Goal: Transaction & Acquisition: Purchase product/service

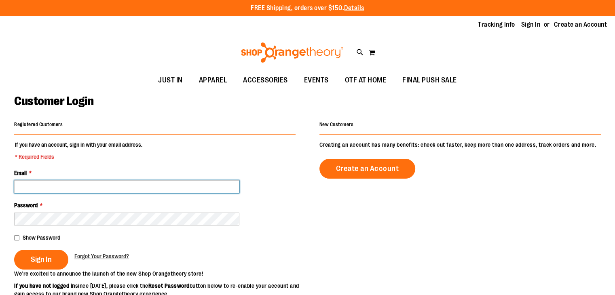
click at [206, 186] on input "Email *" at bounding box center [126, 186] width 225 height 13
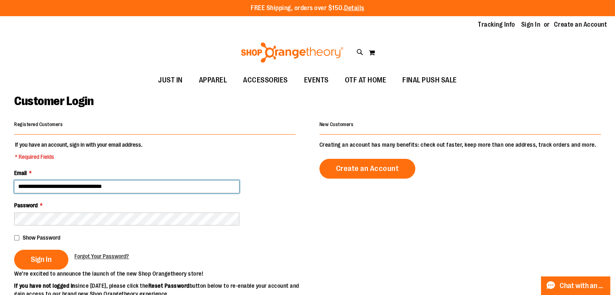
type input "**********"
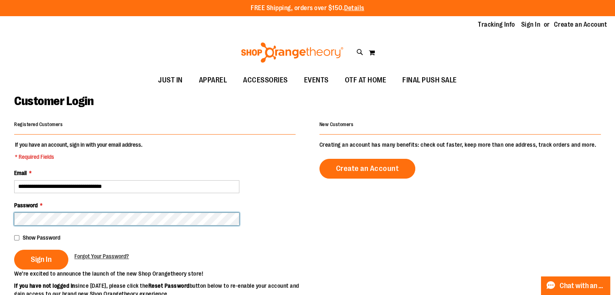
click at [14, 250] on button "Sign In" at bounding box center [41, 260] width 54 height 20
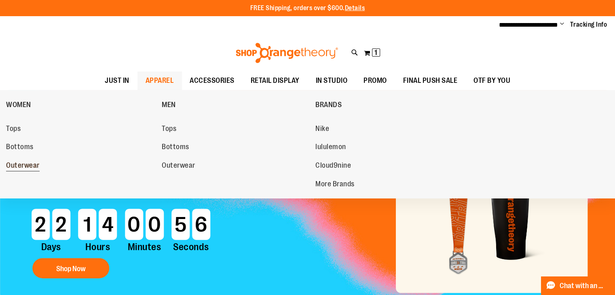
click at [27, 170] on span "Outerwear" at bounding box center [23, 166] width 34 height 10
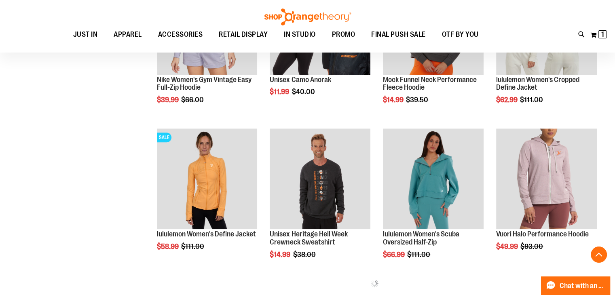
scroll to position [346, 0]
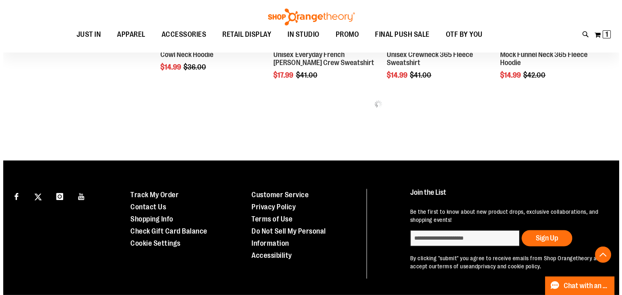
scroll to position [989, 0]
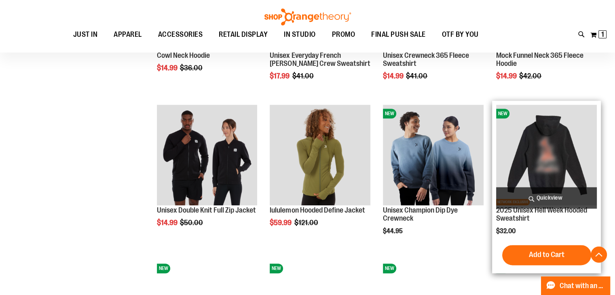
click at [534, 197] on span "Quickview" at bounding box center [546, 197] width 101 height 21
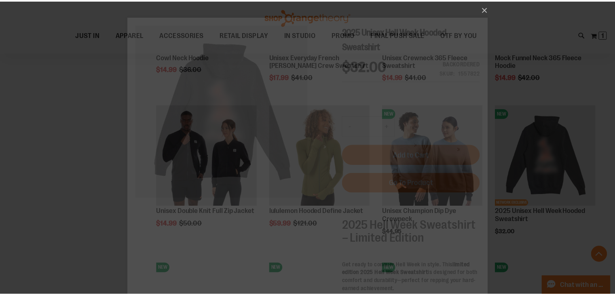
scroll to position [0, 0]
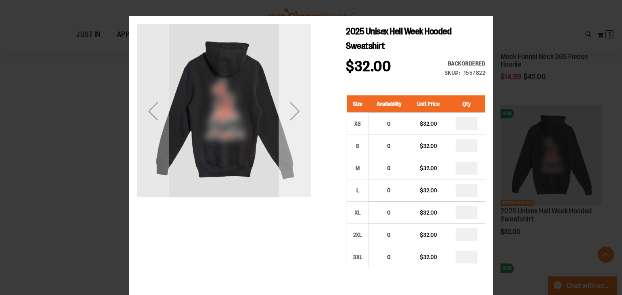
click at [295, 102] on div "Next" at bounding box center [294, 111] width 32 height 32
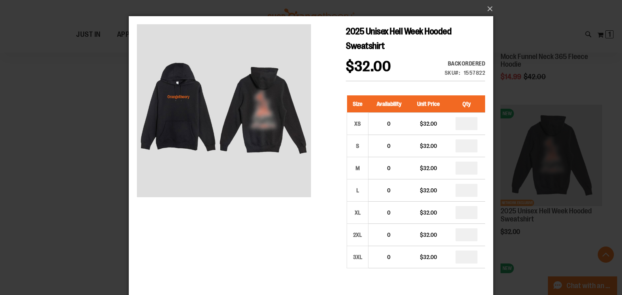
click at [31, 143] on div "×" at bounding box center [311, 147] width 622 height 295
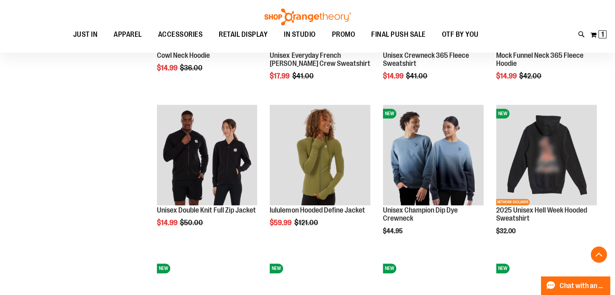
drag, startPoint x: 94, startPoint y: 142, endPoint x: 100, endPoint y: 137, distance: 8.3
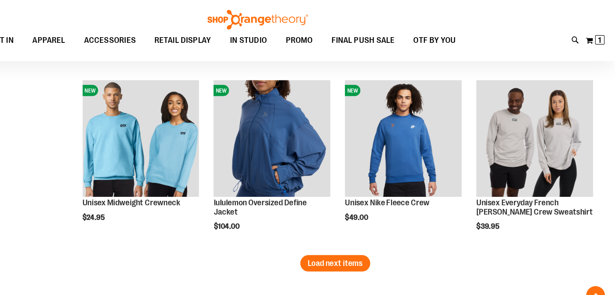
scroll to position [1333, 0]
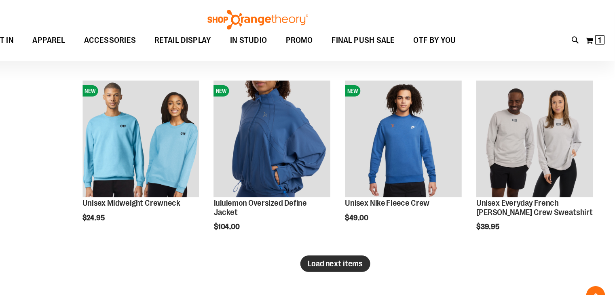
click at [379, 224] on span "Load next items" at bounding box center [374, 227] width 47 height 8
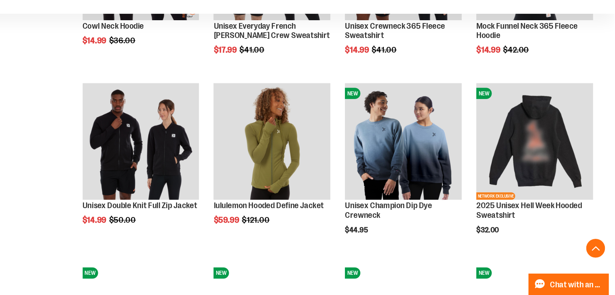
scroll to position [980, 0]
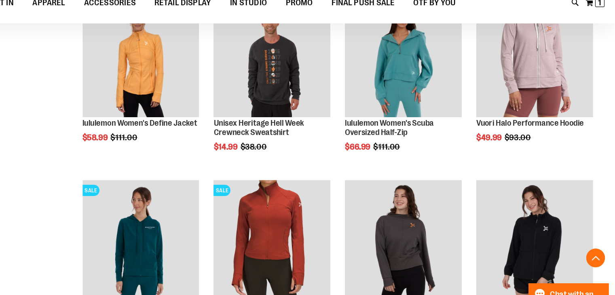
scroll to position [409, 0]
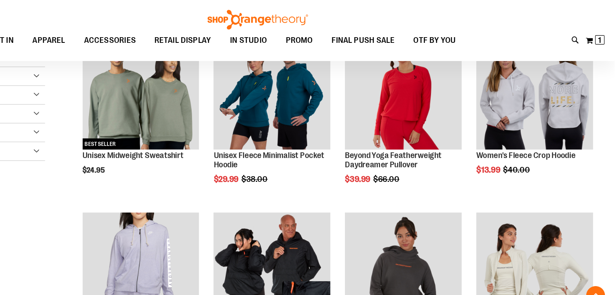
scroll to position [136, 0]
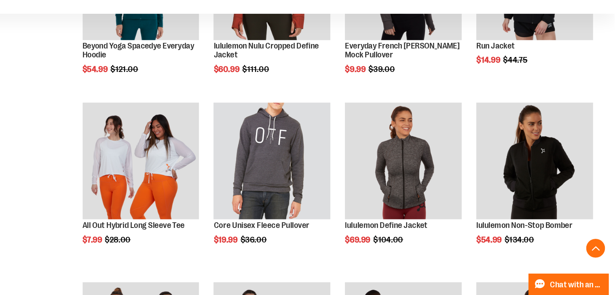
scroll to position [655, 0]
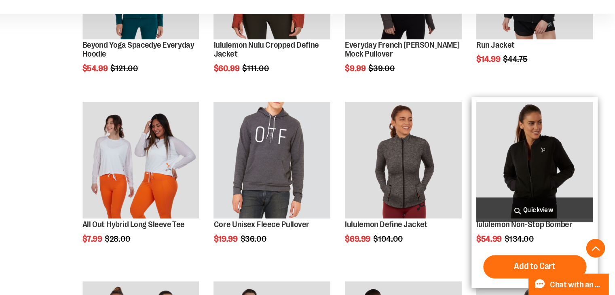
click at [553, 148] on img "product" at bounding box center [546, 179] width 101 height 101
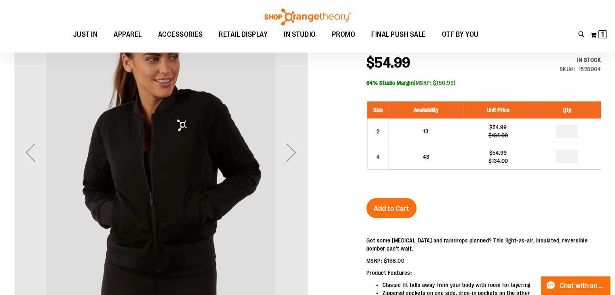
scroll to position [112, 0]
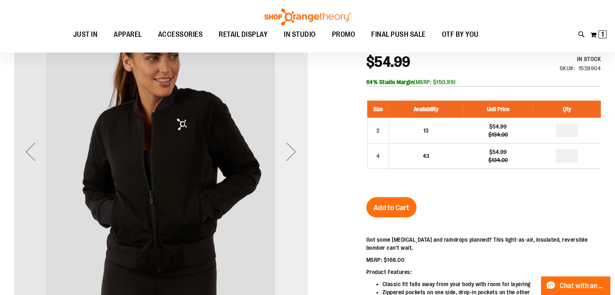
click at [287, 148] on div "Next" at bounding box center [291, 152] width 32 height 32
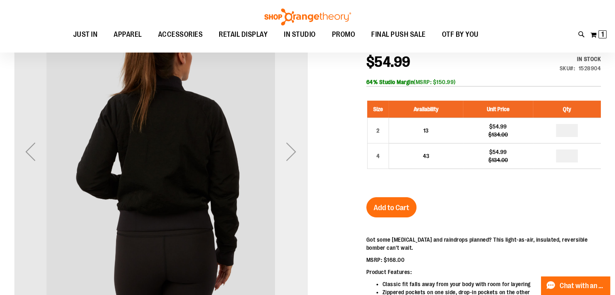
click at [287, 148] on div "Next" at bounding box center [291, 152] width 32 height 32
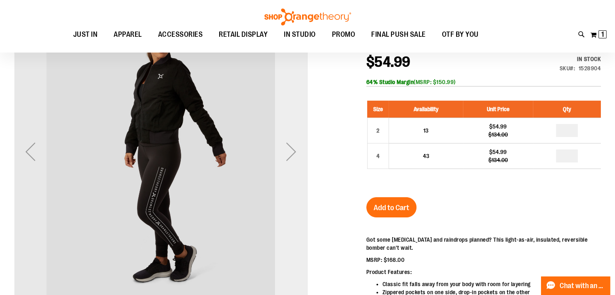
click at [287, 148] on div "Next" at bounding box center [291, 152] width 32 height 32
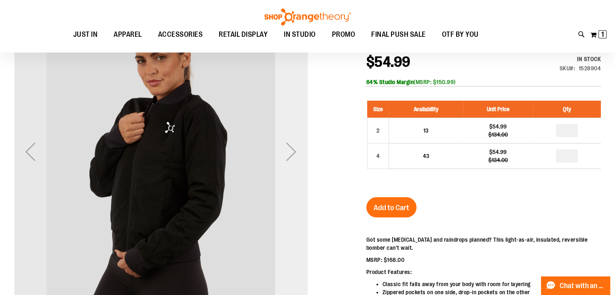
click at [287, 148] on div "Next" at bounding box center [291, 152] width 32 height 32
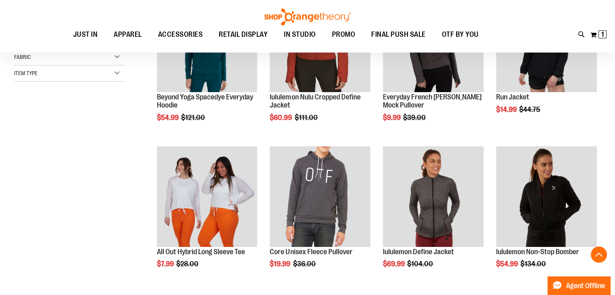
scroll to position [207, 0]
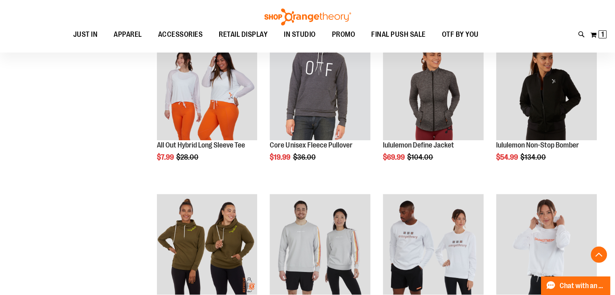
scroll to position [301, 0]
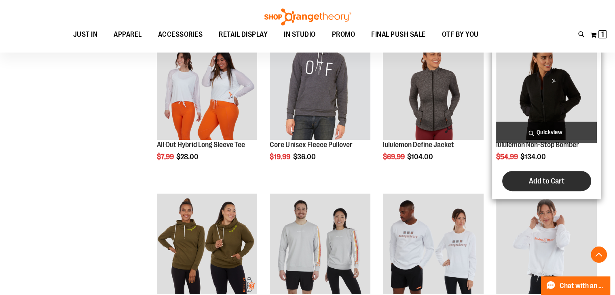
click at [554, 182] on span "Add to Cart" at bounding box center [547, 181] width 36 height 9
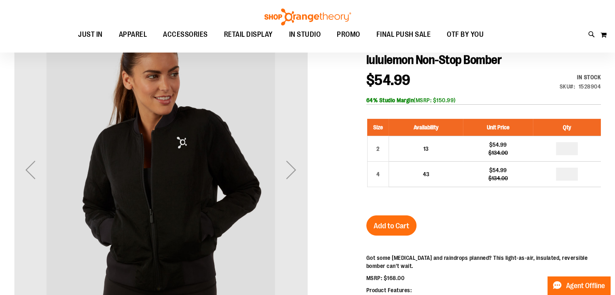
scroll to position [108, 0]
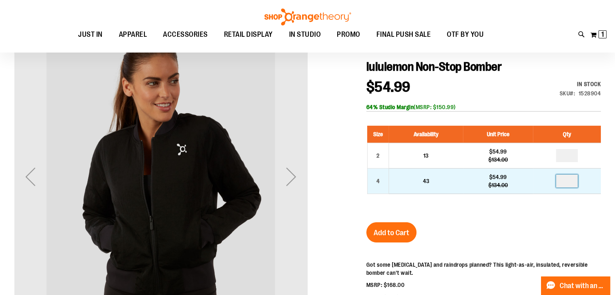
click at [562, 186] on input "number" at bounding box center [567, 181] width 22 height 13
type input "*"
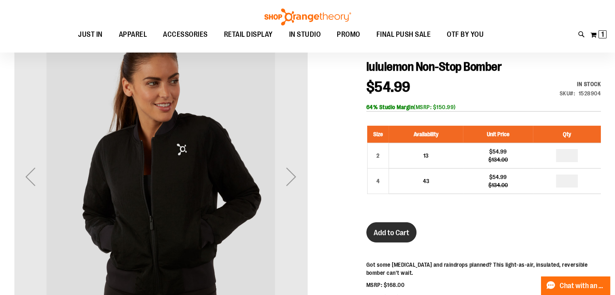
click at [386, 232] on span "Add to Cart" at bounding box center [392, 233] width 36 height 9
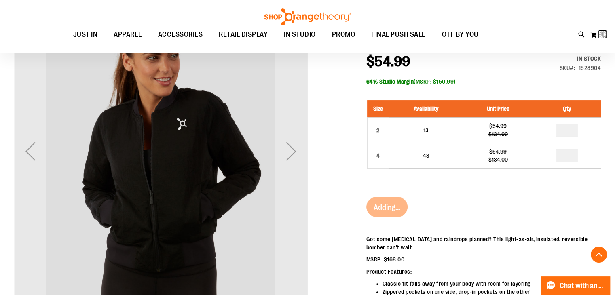
scroll to position [136, 0]
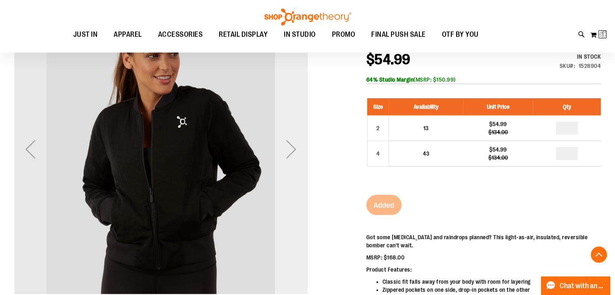
click at [295, 149] on div "Next" at bounding box center [291, 149] width 32 height 32
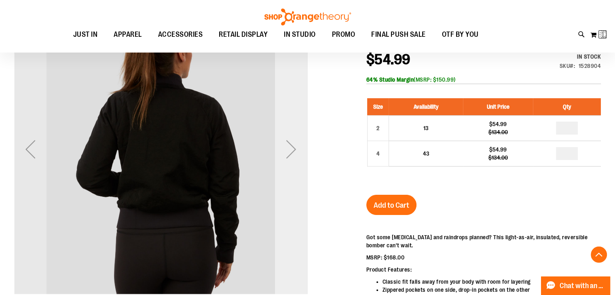
click at [295, 149] on div "Next" at bounding box center [291, 149] width 32 height 32
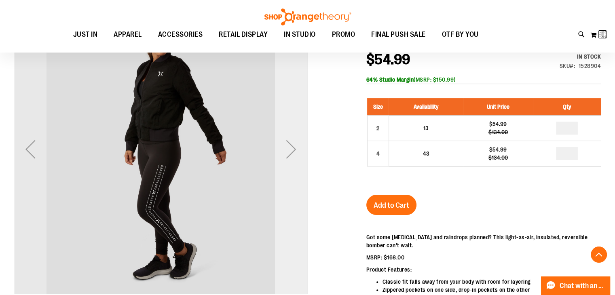
scroll to position [115, 0]
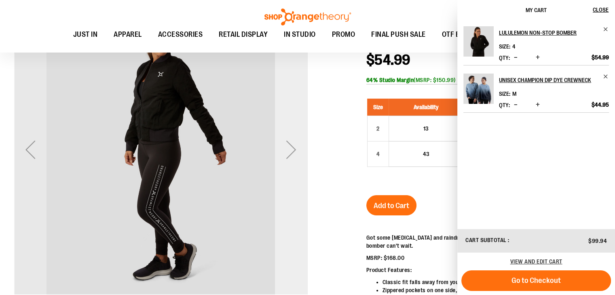
click at [295, 149] on div "Next" at bounding box center [291, 150] width 32 height 32
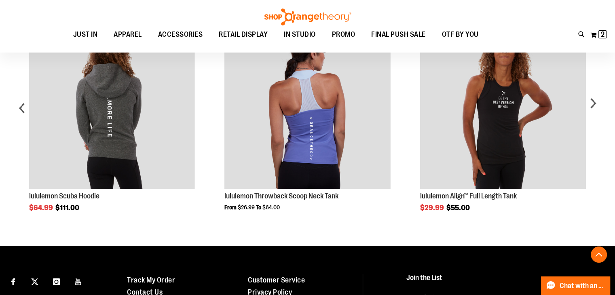
scroll to position [438, 0]
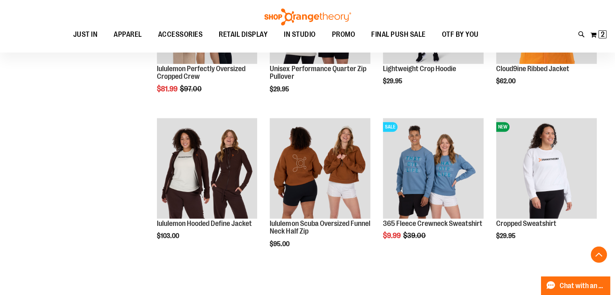
scroll to position [825, 0]
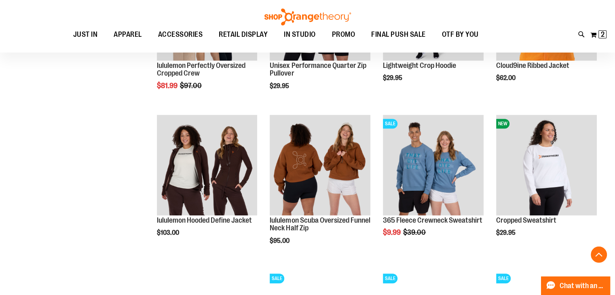
scroll to position [910, 0]
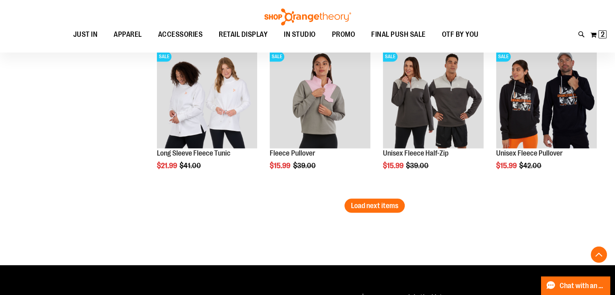
scroll to position [1357, 0]
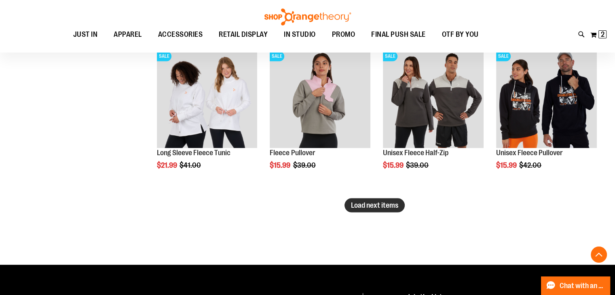
click at [397, 205] on span "Load next items" at bounding box center [374, 205] width 47 height 8
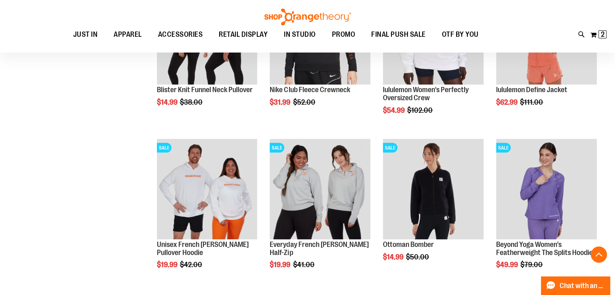
scroll to position [1573, 0]
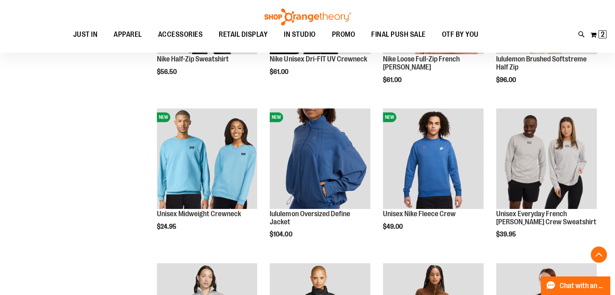
scroll to position [366, 0]
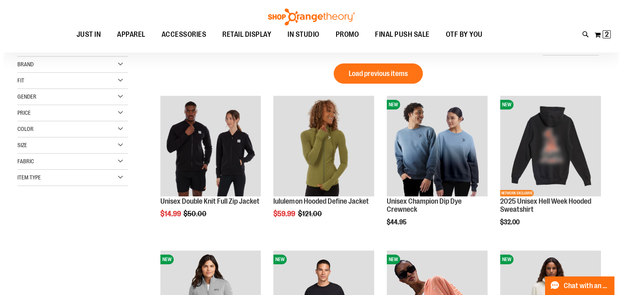
scroll to position [88, 0]
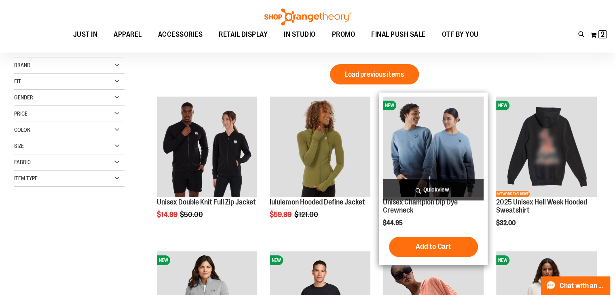
click at [420, 193] on span "Quickview" at bounding box center [433, 189] width 101 height 21
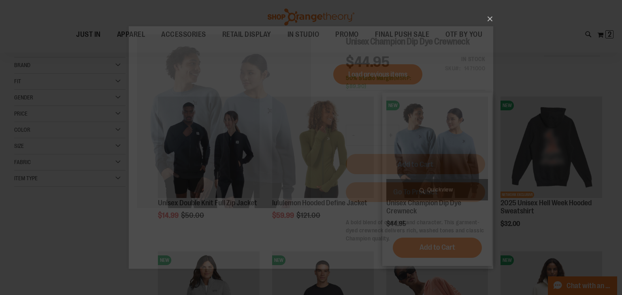
scroll to position [0, 0]
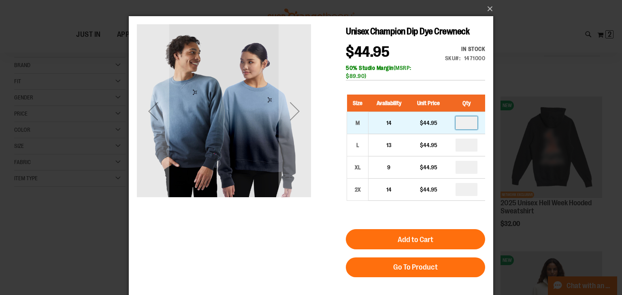
click at [470, 122] on input "number" at bounding box center [466, 123] width 22 height 13
type input "*"
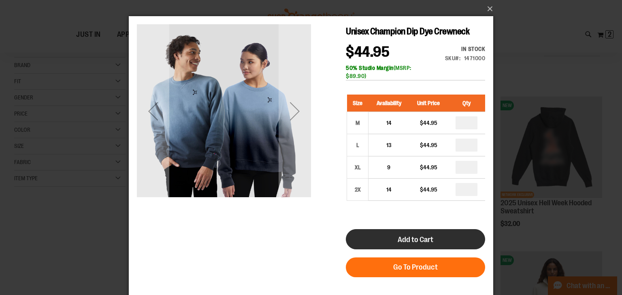
click at [412, 241] on span "Add to Cart" at bounding box center [415, 240] width 36 height 9
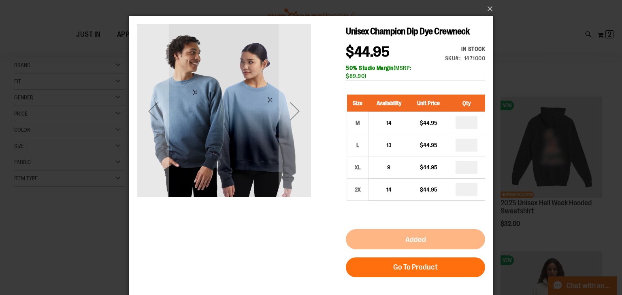
click at [520, 8] on div "×" at bounding box center [311, 147] width 622 height 295
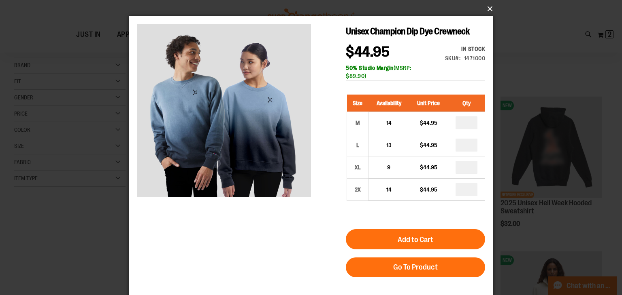
click at [482, 12] on button "×" at bounding box center [313, 9] width 364 height 18
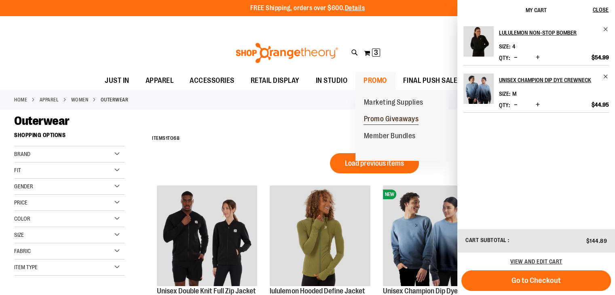
click at [380, 118] on span "Promo Giveaways" at bounding box center [391, 120] width 55 height 10
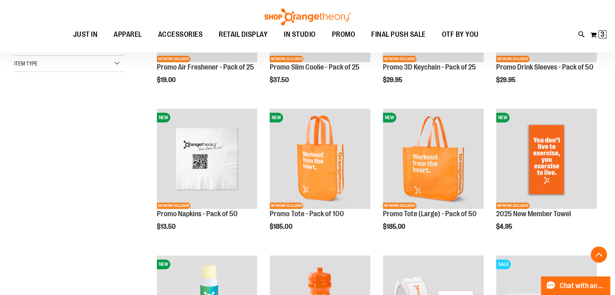
scroll to position [206, 0]
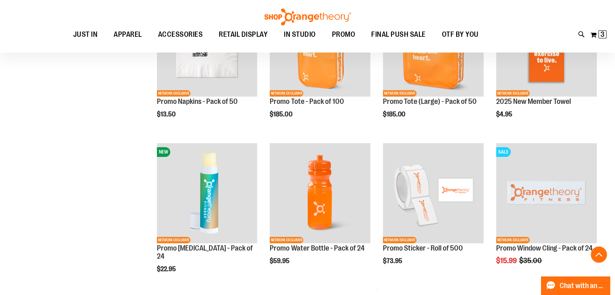
scroll to position [315, 0]
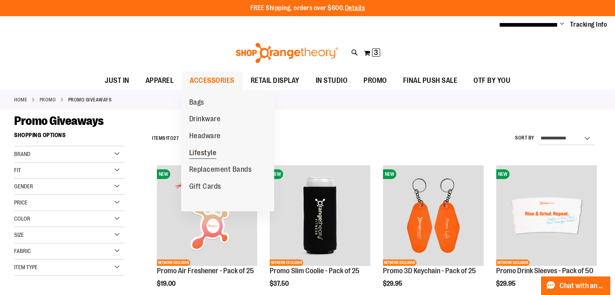
click at [202, 156] on span "Lifestyle" at bounding box center [203, 154] width 28 height 10
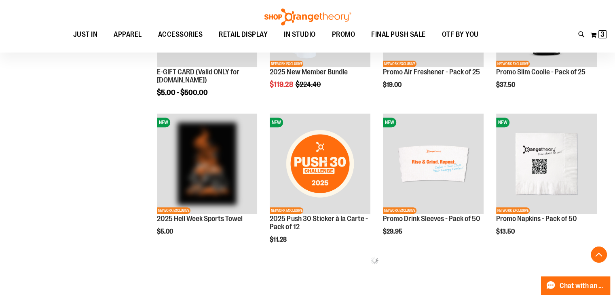
scroll to position [346, 0]
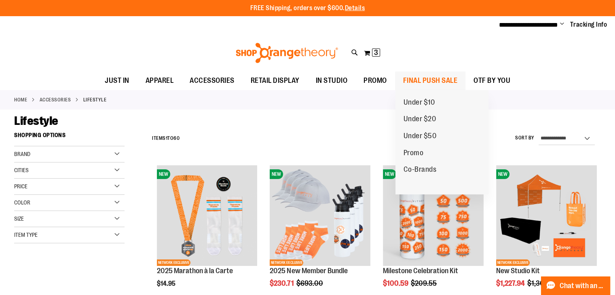
click at [418, 85] on span "FINAL PUSH SALE" at bounding box center [430, 81] width 55 height 18
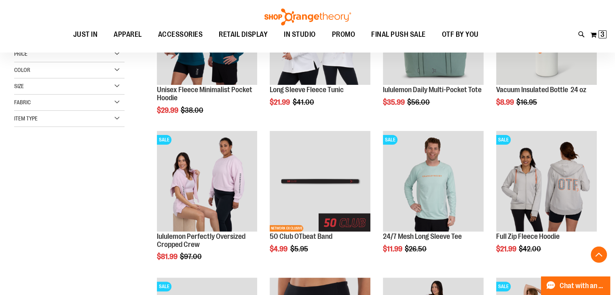
scroll to position [185, 0]
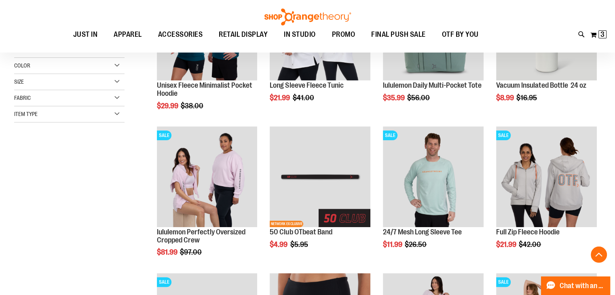
click at [109, 250] on div "**********" at bounding box center [307, 204] width 587 height 522
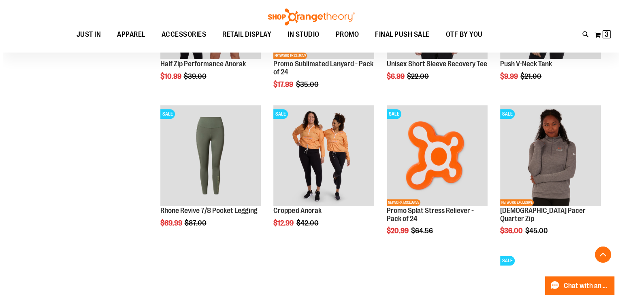
scroll to position [648, 0]
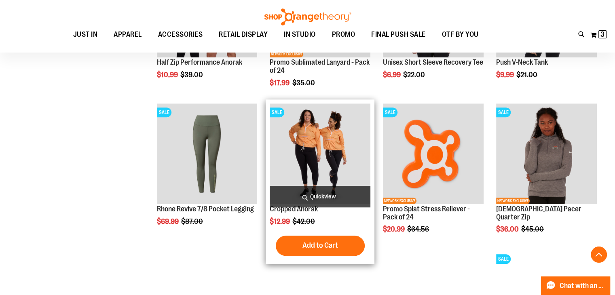
click at [326, 197] on span "Quickview" at bounding box center [320, 196] width 101 height 21
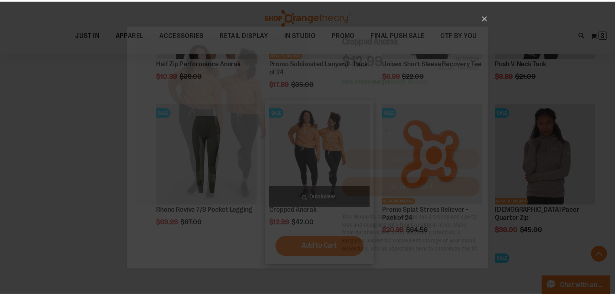
scroll to position [0, 0]
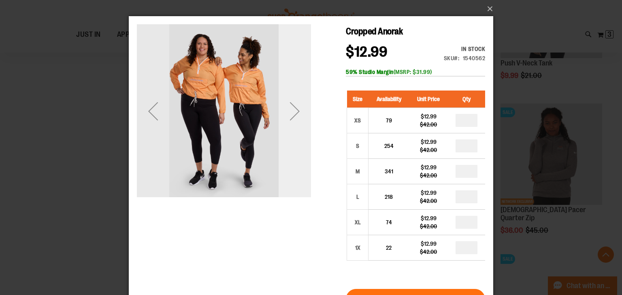
click at [295, 114] on div "Next" at bounding box center [294, 111] width 32 height 32
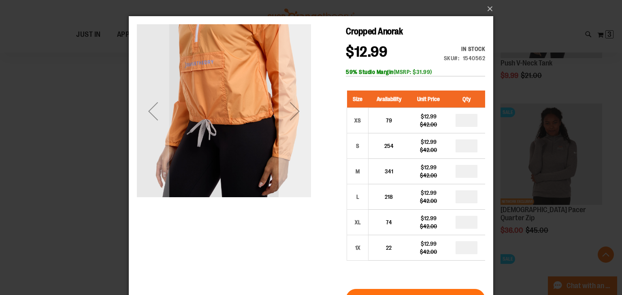
click at [295, 114] on div "Next" at bounding box center [294, 111] width 32 height 32
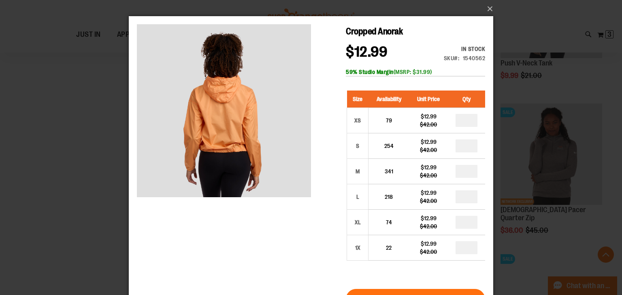
click at [109, 138] on div "×" at bounding box center [311, 147] width 622 height 295
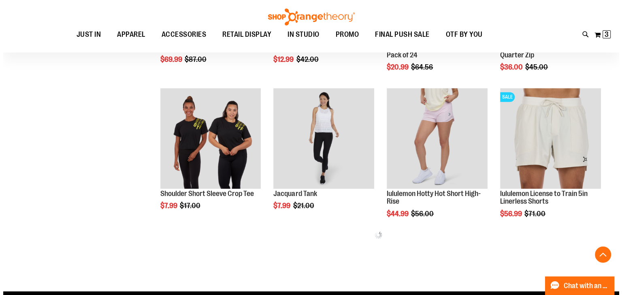
scroll to position [813, 0]
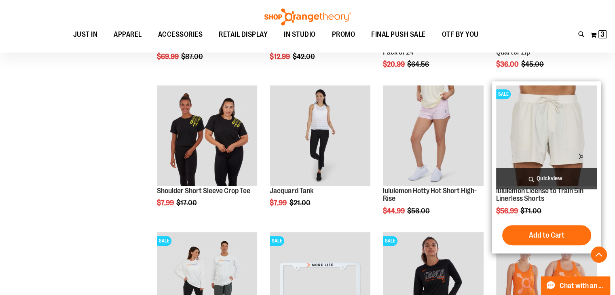
click at [549, 177] on span "Quickview" at bounding box center [546, 178] width 101 height 21
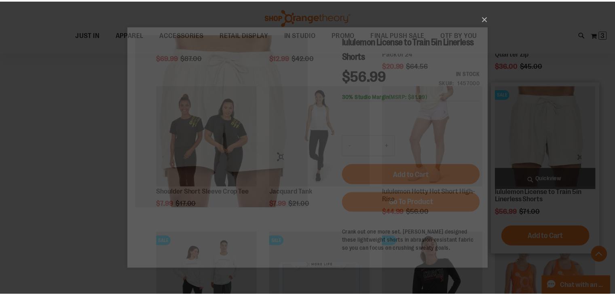
scroll to position [0, 0]
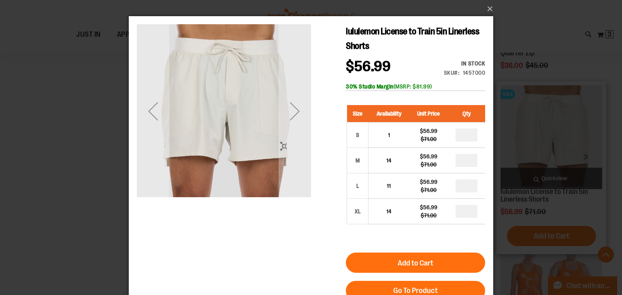
click at [549, 177] on div "×" at bounding box center [311, 147] width 622 height 295
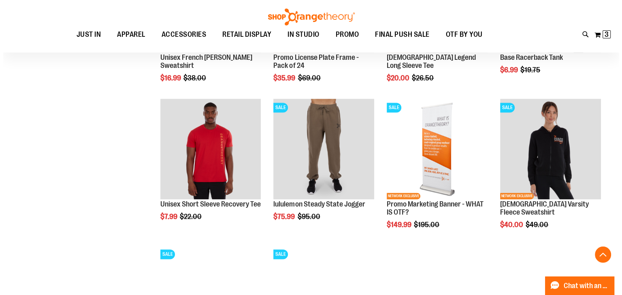
scroll to position [1074, 0]
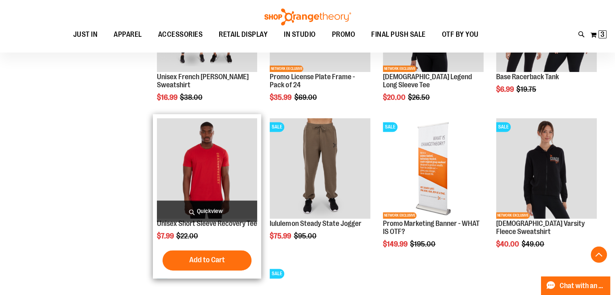
click at [222, 210] on span "Quickview" at bounding box center [207, 211] width 101 height 21
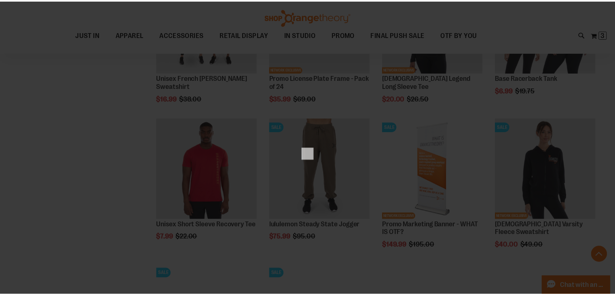
scroll to position [0, 0]
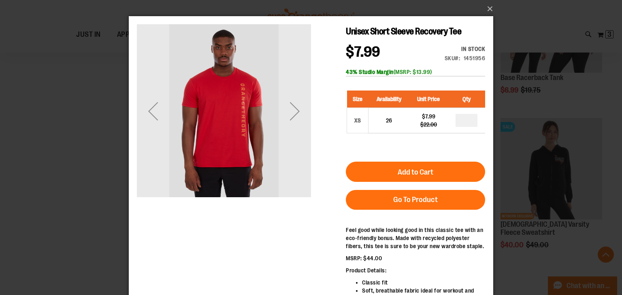
click at [124, 194] on div "×" at bounding box center [311, 147] width 622 height 295
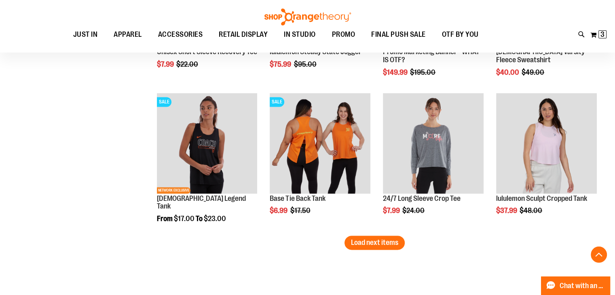
scroll to position [1250, 0]
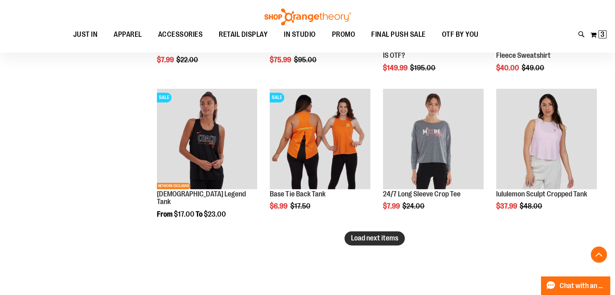
click at [362, 238] on span "Load next items" at bounding box center [374, 238] width 47 height 8
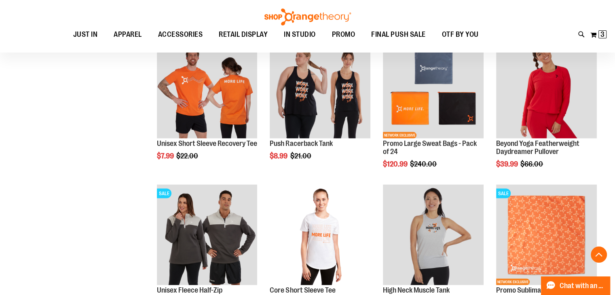
scroll to position [1678, 0]
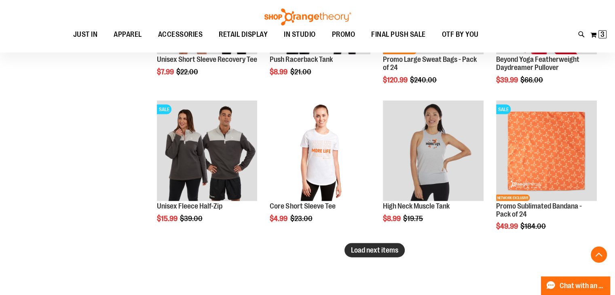
click at [367, 250] on span "Load next items" at bounding box center [374, 250] width 47 height 8
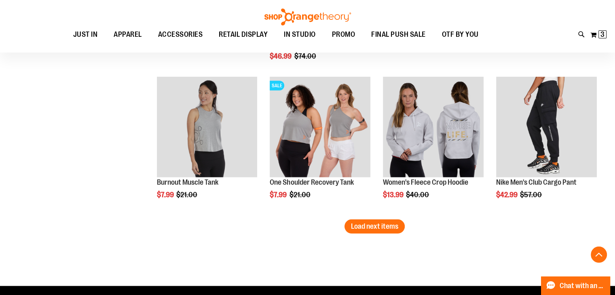
scroll to position [2144, 0]
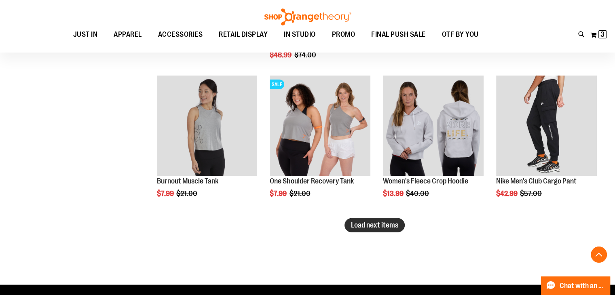
click at [367, 229] on span "Load next items" at bounding box center [374, 225] width 47 height 8
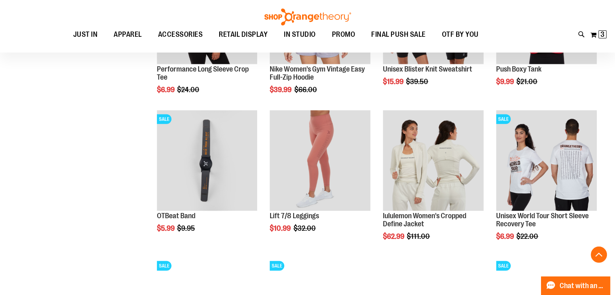
scroll to position [2403, 0]
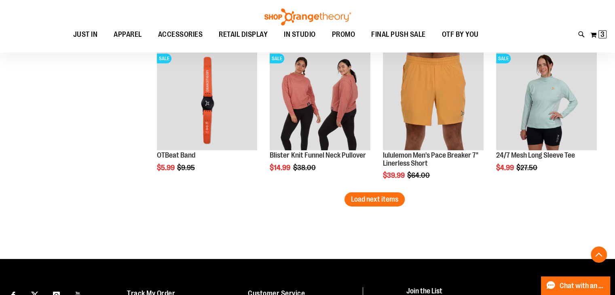
scroll to position [2610, 0]
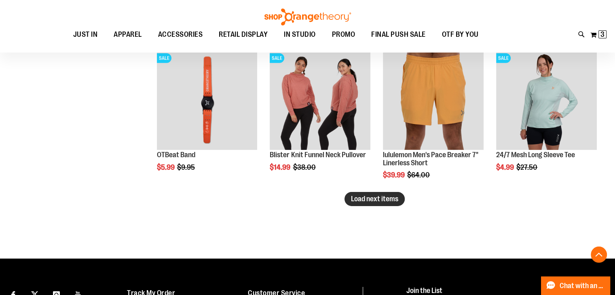
click at [369, 196] on span "Load next items" at bounding box center [374, 199] width 47 height 8
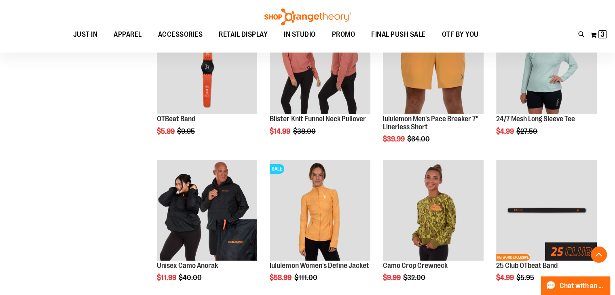
scroll to position [2698, 0]
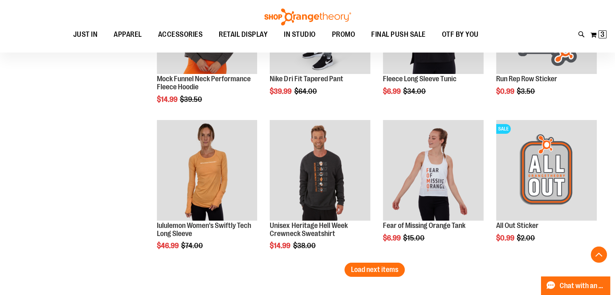
scroll to position [2981, 0]
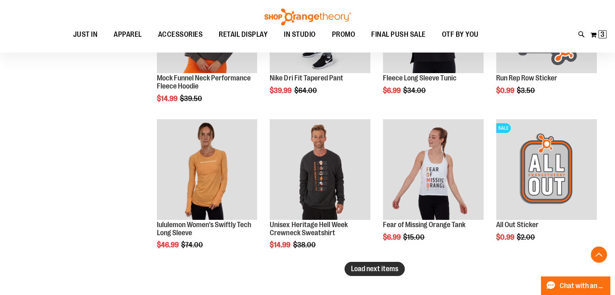
click at [384, 272] on span "Load next items" at bounding box center [374, 269] width 47 height 8
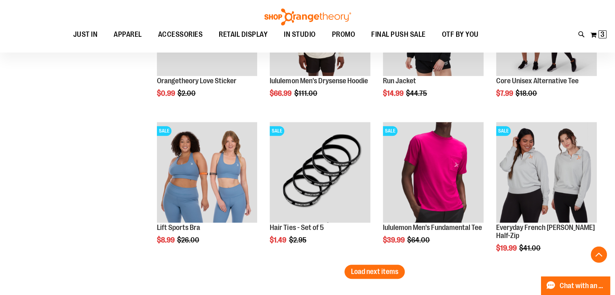
scroll to position [3421, 0]
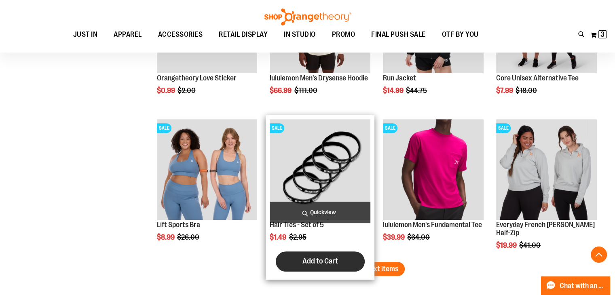
click at [361, 265] on button "Add to Cart" at bounding box center [320, 262] width 89 height 20
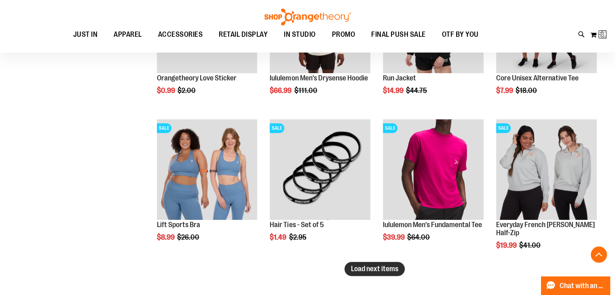
click at [376, 270] on span "Load next items" at bounding box center [374, 269] width 47 height 8
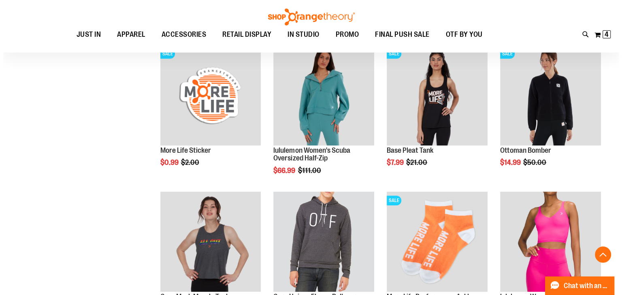
scroll to position [3646, 0]
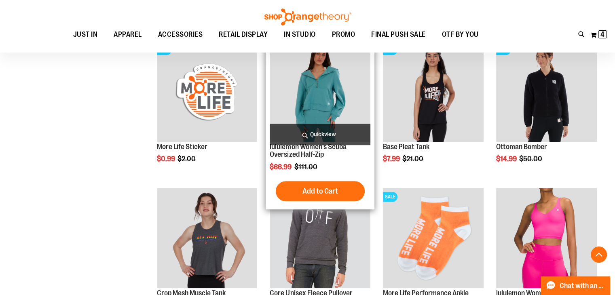
click at [339, 126] on span "Quickview" at bounding box center [320, 134] width 101 height 21
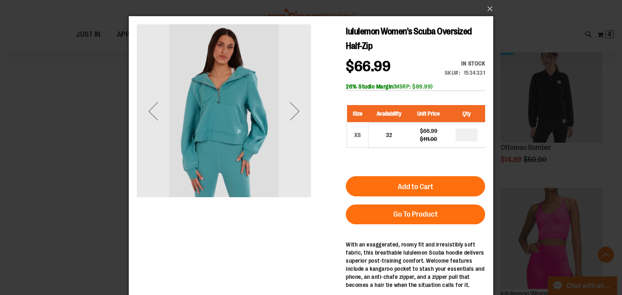
scroll to position [18, 0]
